Goal: Information Seeking & Learning: Learn about a topic

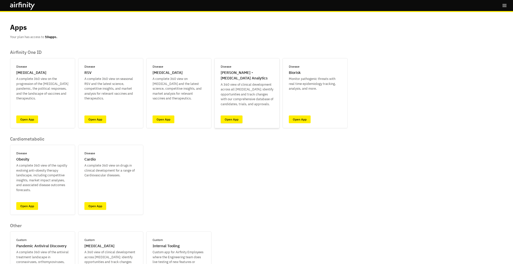
click at [234, 119] on link "Open App" at bounding box center [232, 119] width 22 height 8
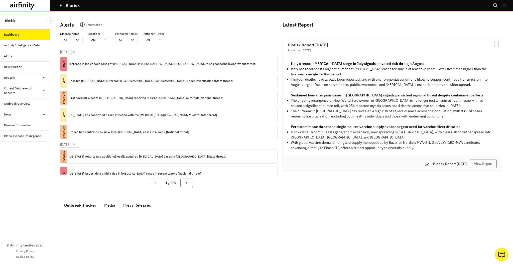
click at [30, 92] on div "Current Outbreaks of Concern" at bounding box center [23, 90] width 38 height 9
click at [27, 118] on div "Mpox" at bounding box center [25, 114] width 50 height 11
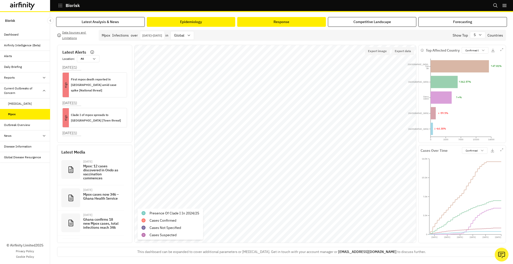
click at [277, 22] on div "Response" at bounding box center [281, 21] width 16 height 5
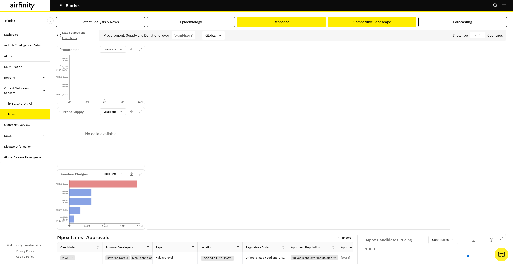
click at [370, 20] on div "Competitive Landscape" at bounding box center [372, 21] width 38 height 5
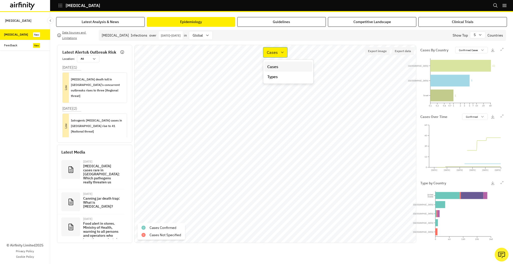
click at [277, 53] on p "Cases" at bounding box center [272, 52] width 11 height 6
click at [279, 76] on div "Types" at bounding box center [288, 77] width 42 height 6
